Goal: Entertainment & Leisure: Consume media (video, audio)

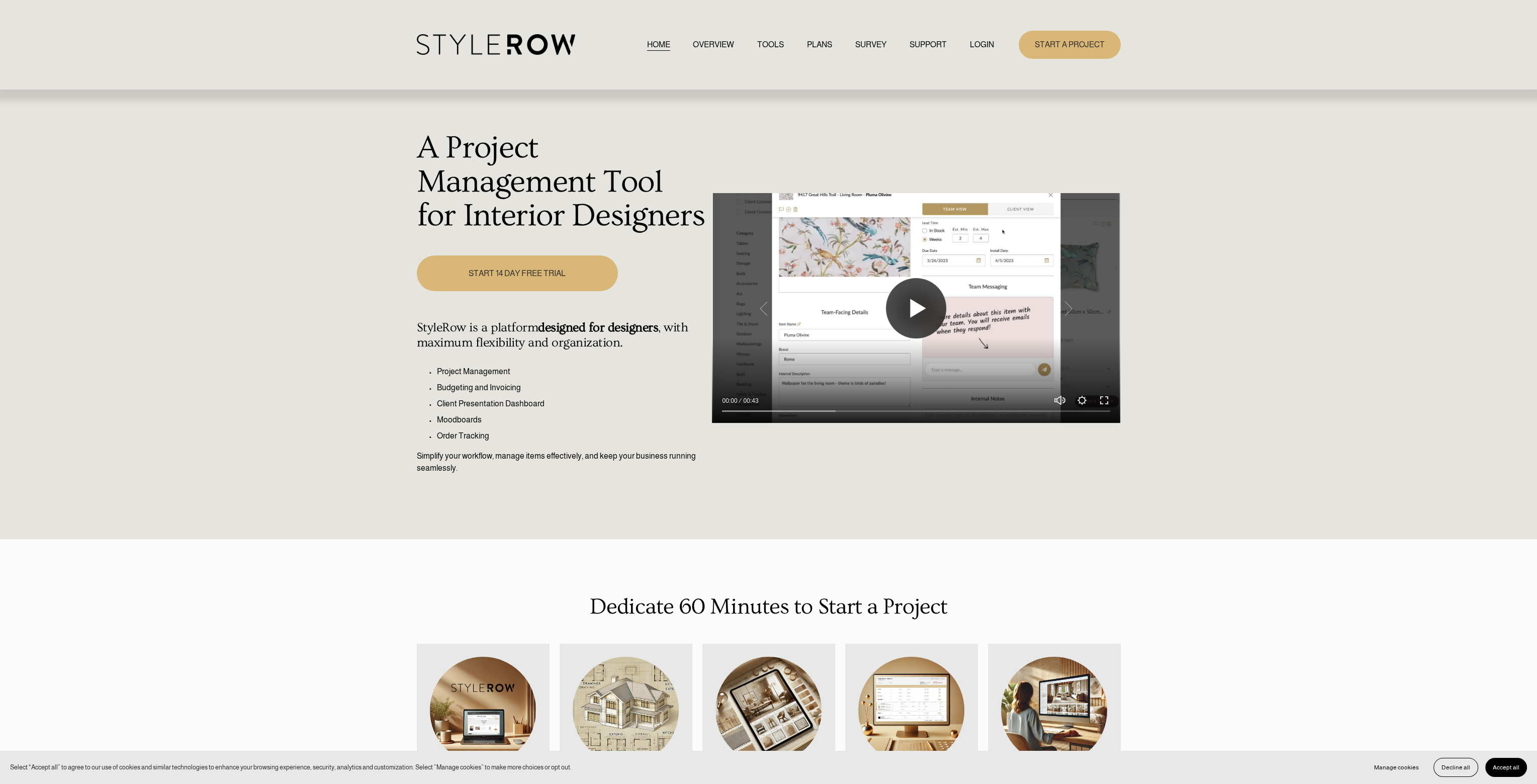
click at [913, 308] on button "Play" at bounding box center [916, 308] width 60 height 60
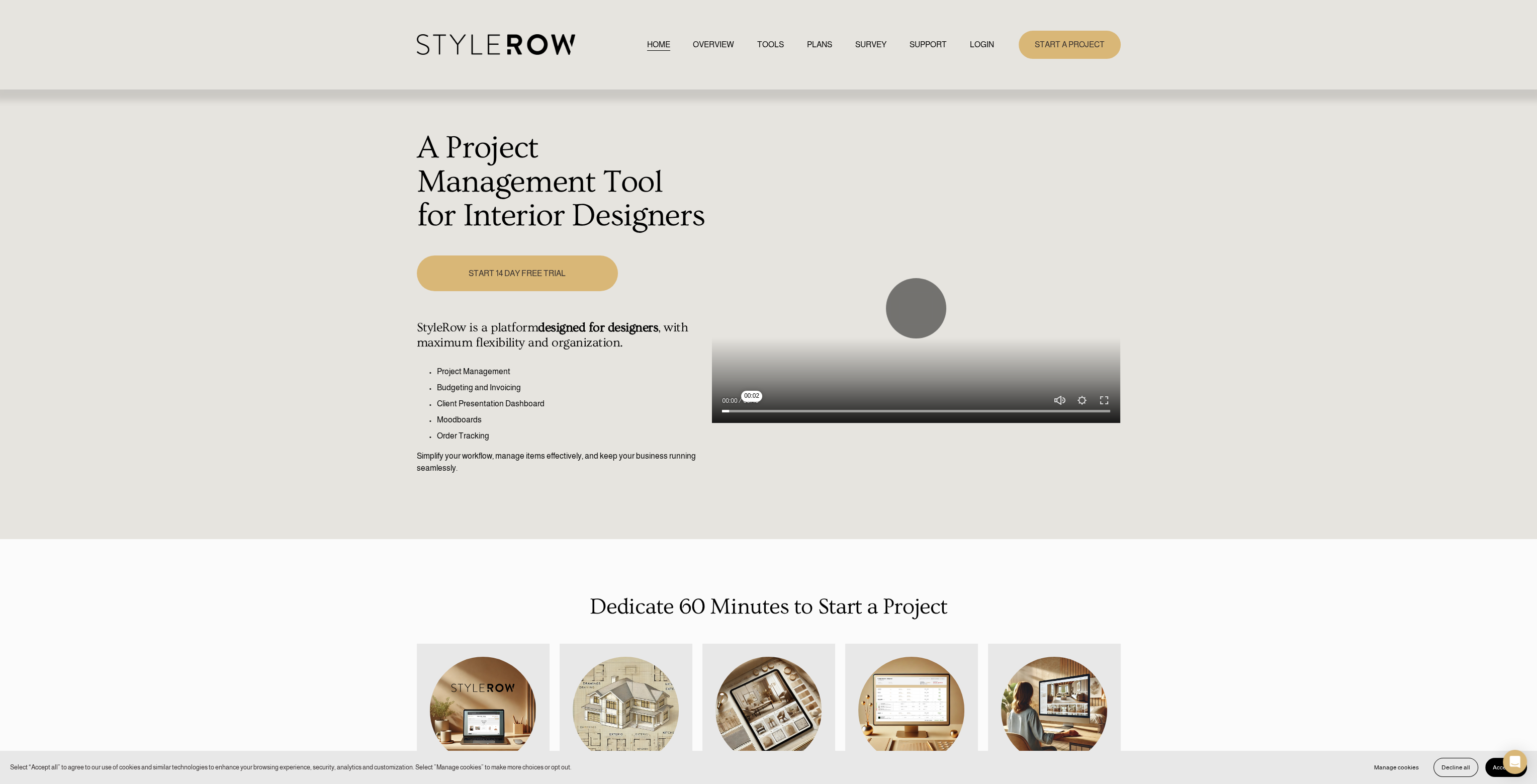
click at [752, 412] on input "Seek" at bounding box center [916, 411] width 388 height 7
click at [783, 414] on input "Seek" at bounding box center [916, 411] width 388 height 7
click at [825, 409] on input "Seek" at bounding box center [916, 411] width 388 height 7
click at [882, 410] on input "Seek" at bounding box center [916, 411] width 388 height 7
click at [961, 406] on div at bounding box center [916, 408] width 409 height 29
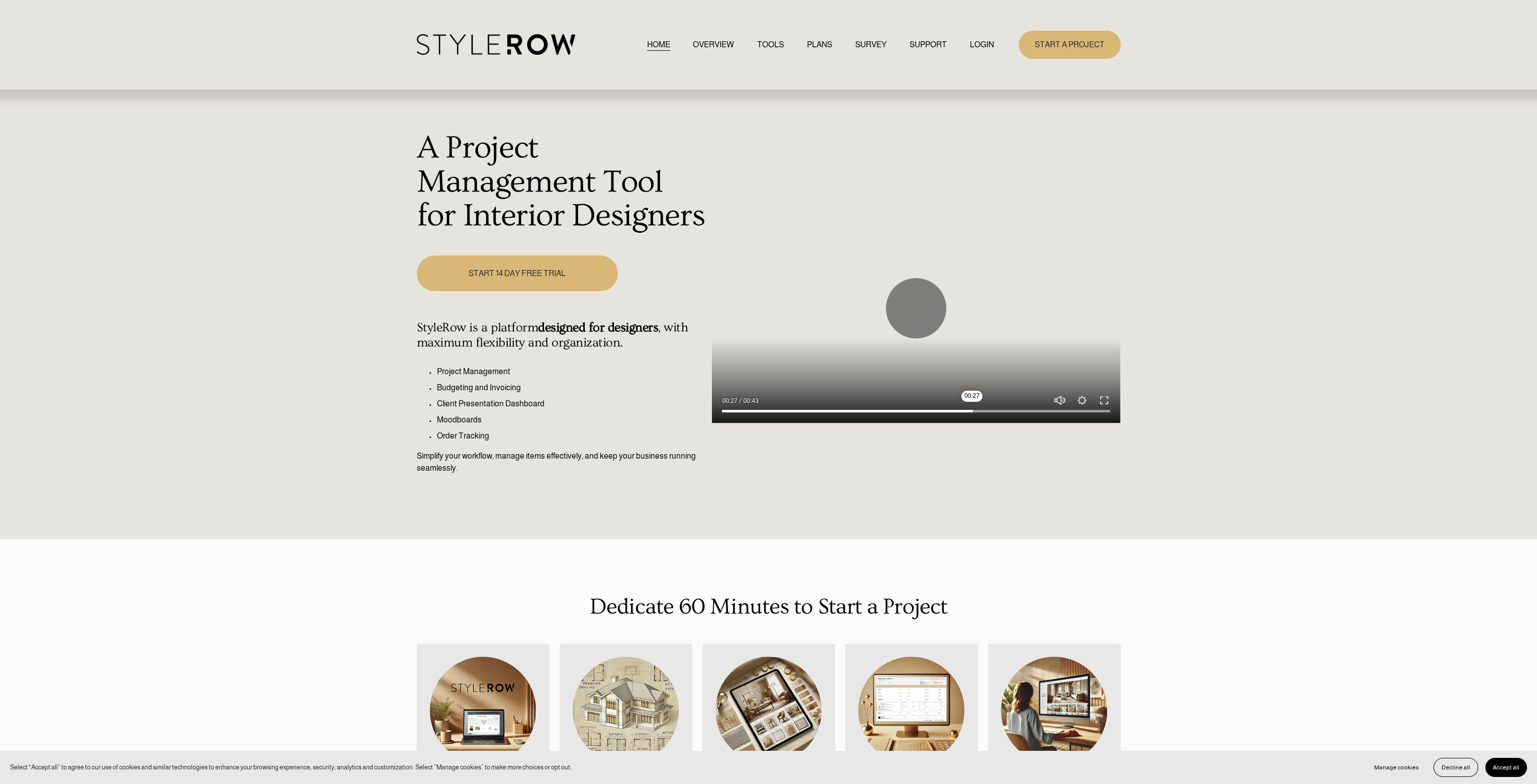
click at [972, 414] on input "Seek" at bounding box center [916, 411] width 388 height 7
click at [1035, 414] on input "Seek" at bounding box center [916, 411] width 388 height 7
click at [897, 310] on button "Play" at bounding box center [916, 308] width 60 height 60
type input "83.8"
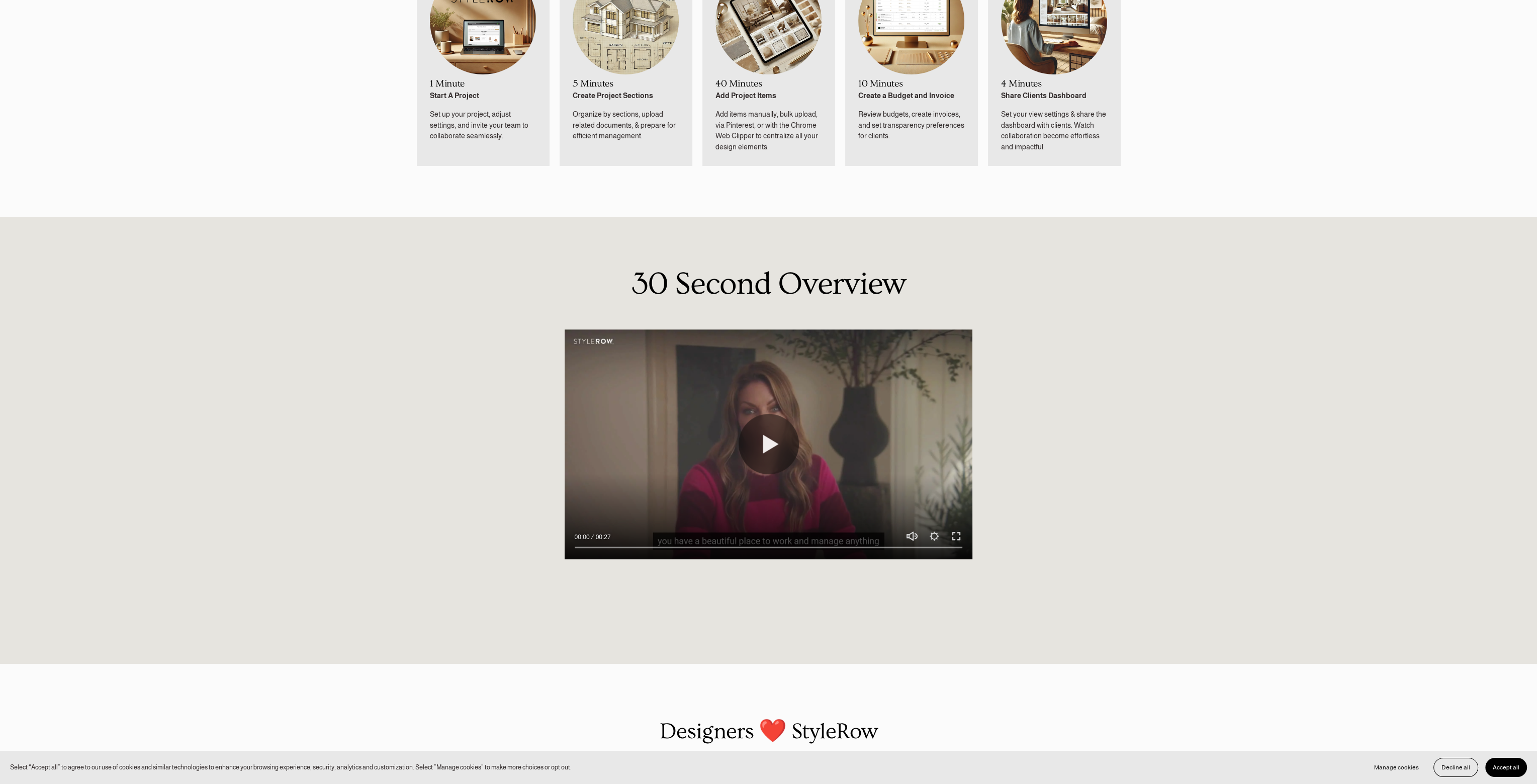
scroll to position [905, 0]
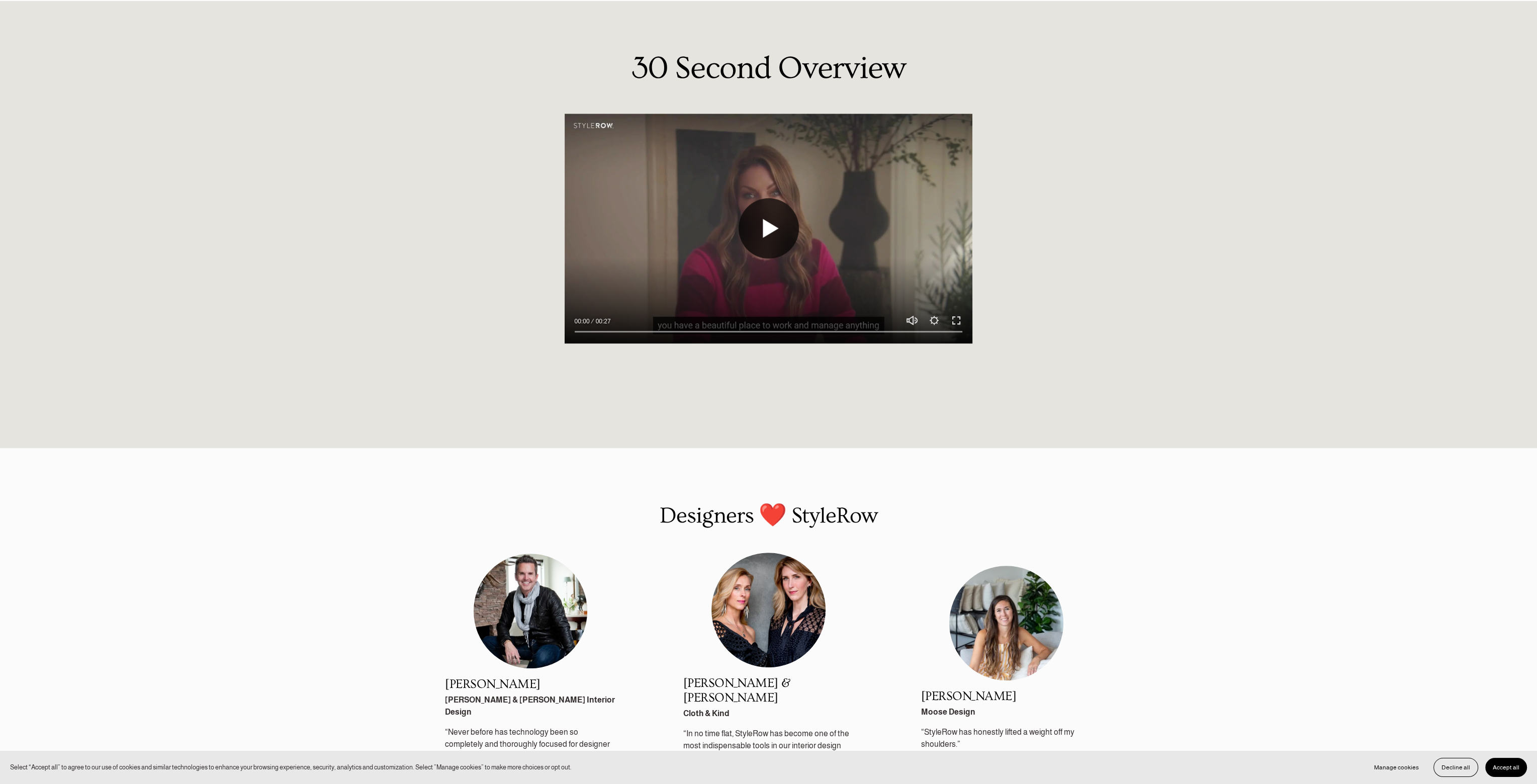
click at [760, 240] on button "Play" at bounding box center [768, 228] width 60 height 60
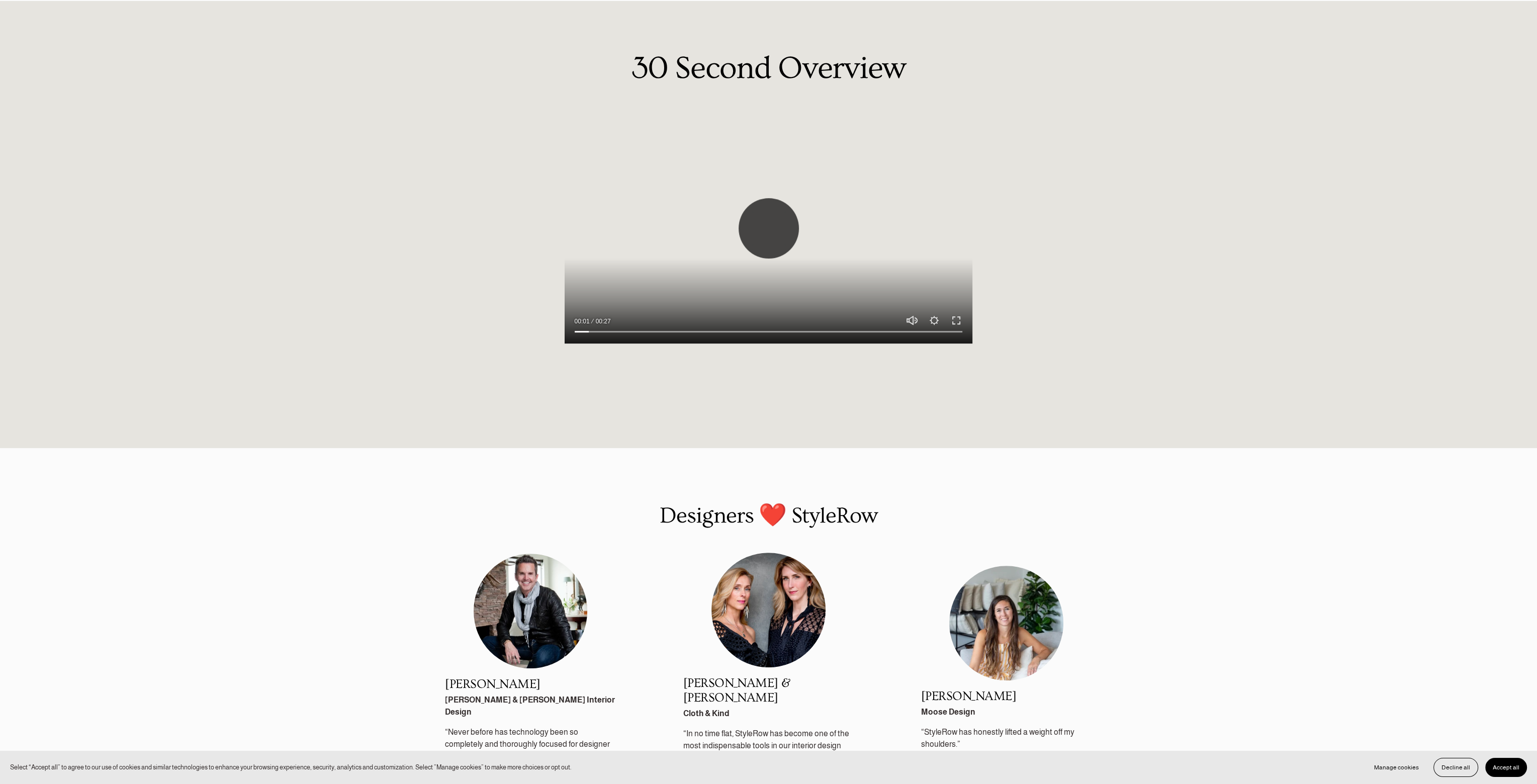
click at [768, 236] on button "Play" at bounding box center [768, 228] width 60 height 60
type input "4.94"
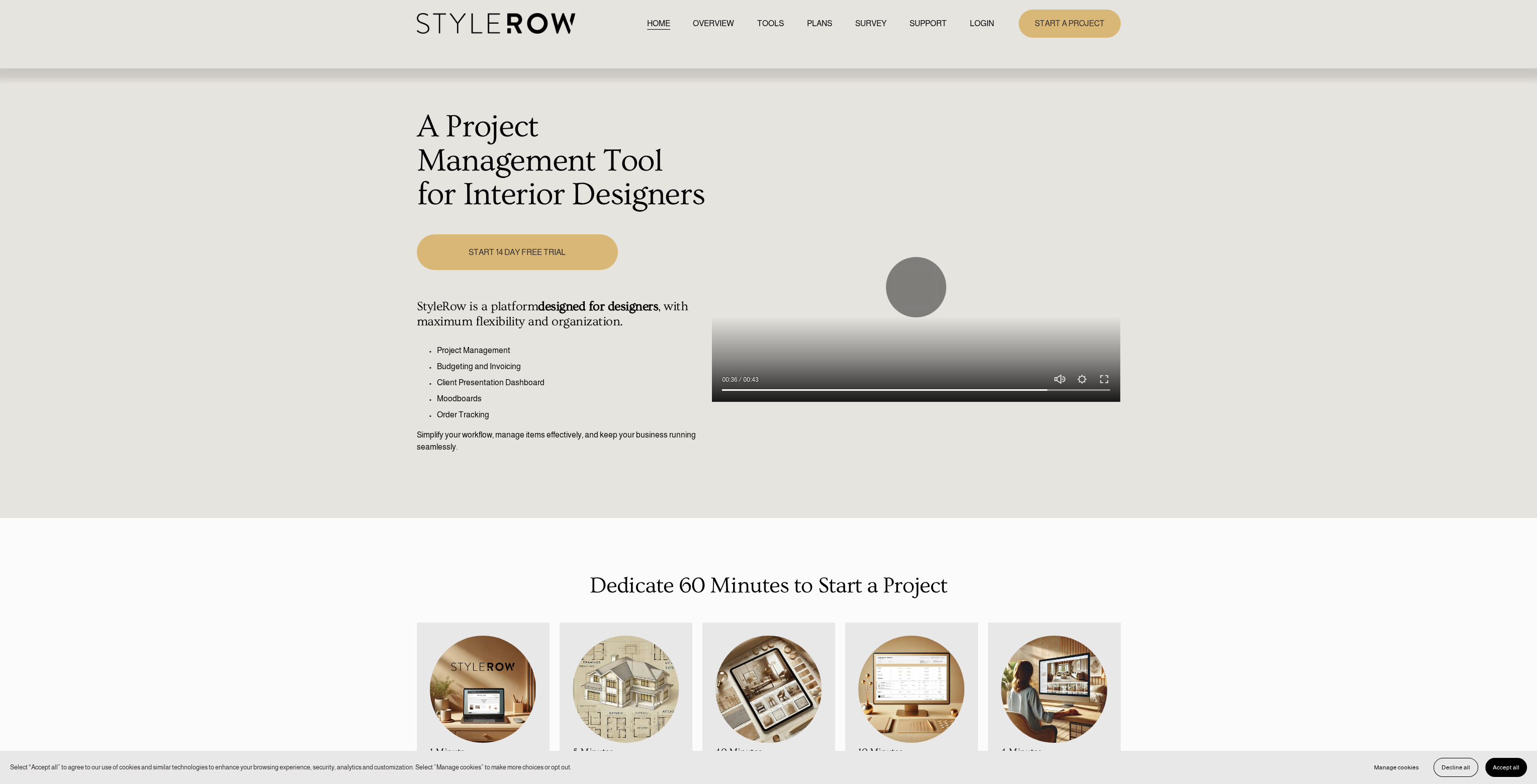
scroll to position [0, 0]
